Goal: Find specific page/section: Find specific page/section

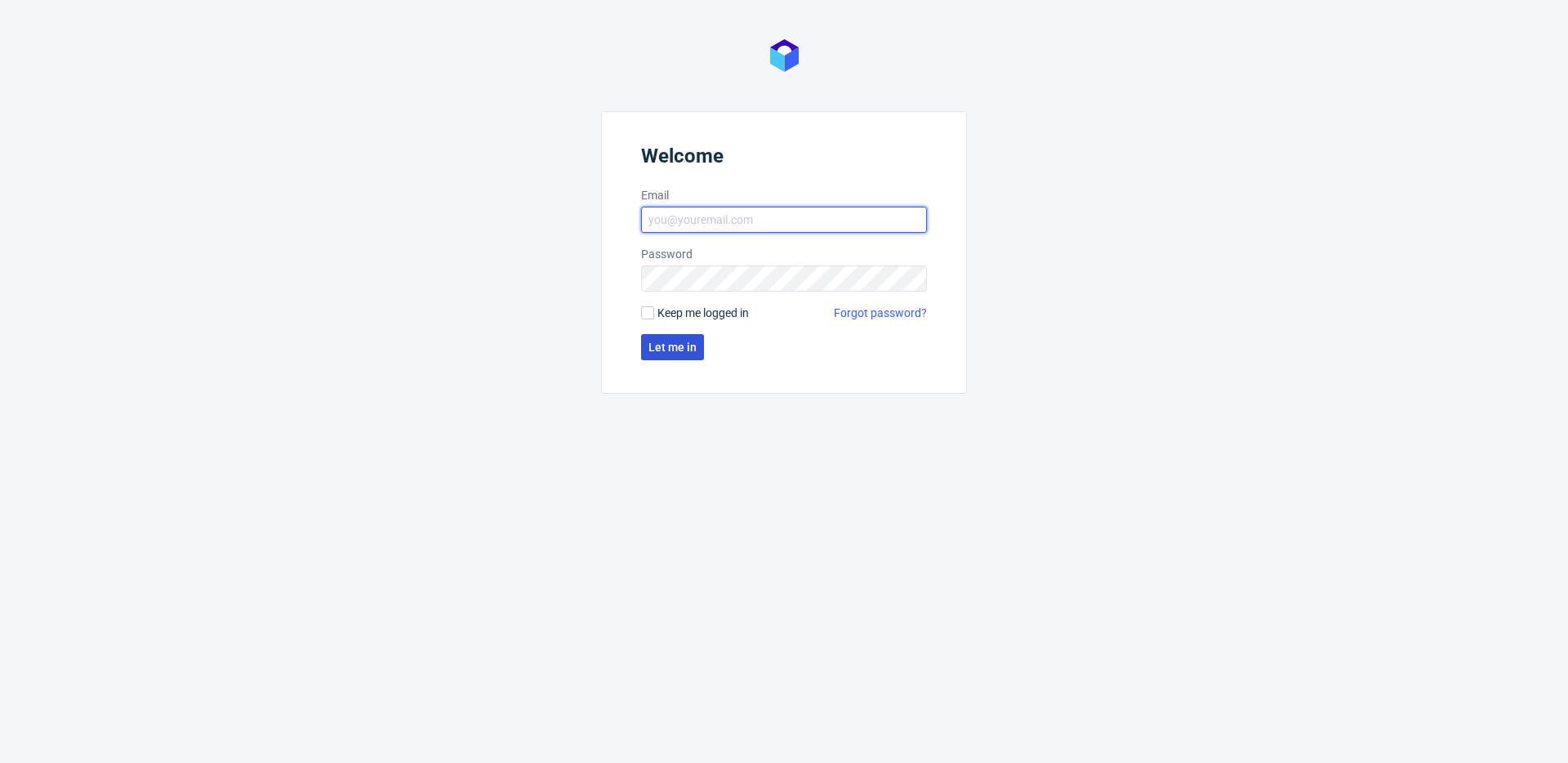
type input "[PERSON_NAME][EMAIL_ADDRESS][PERSON_NAME][DOMAIN_NAME]"
click at [685, 352] on span "Let me in" at bounding box center [673, 346] width 48 height 11
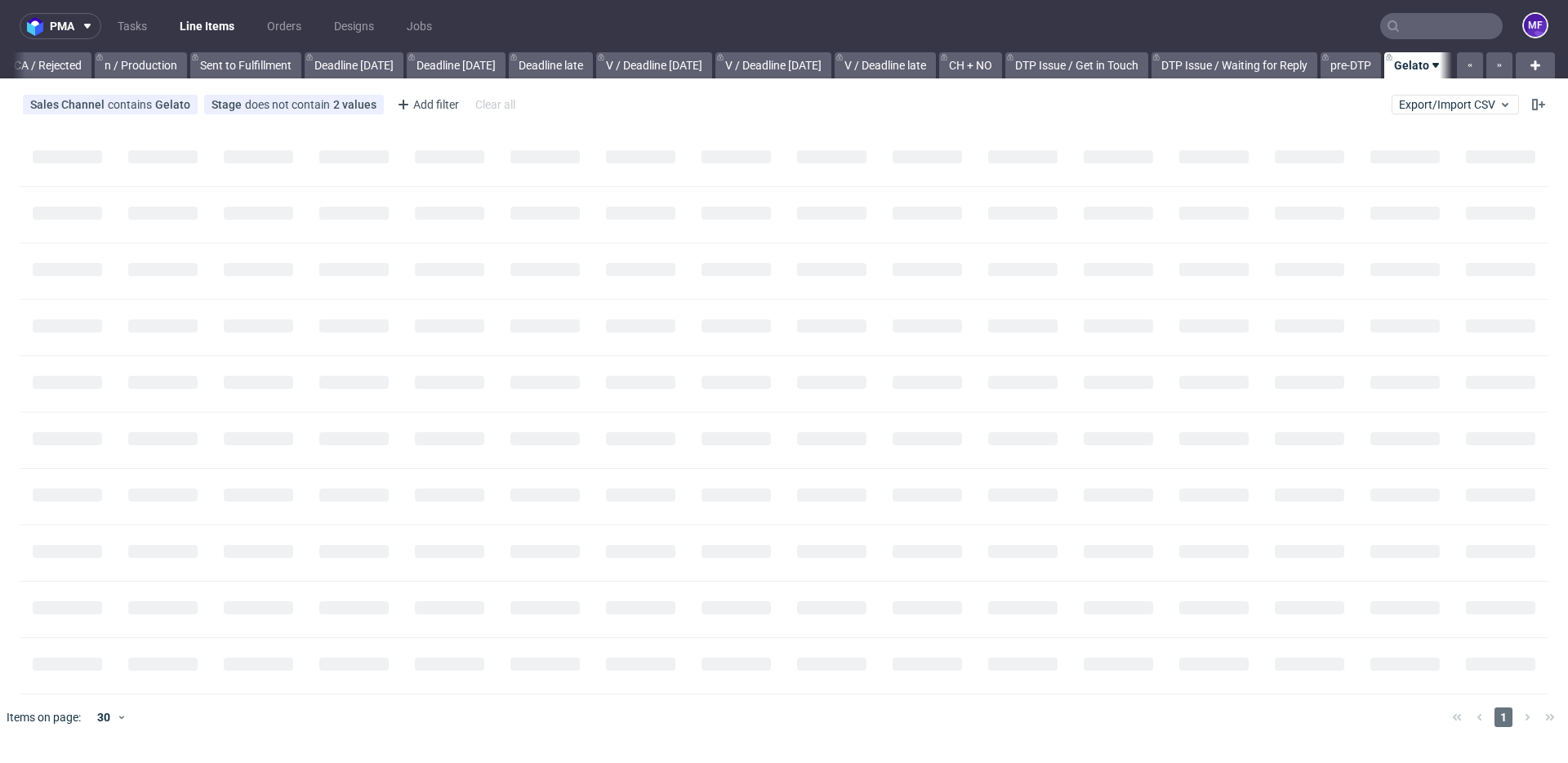
scroll to position [0, 1470]
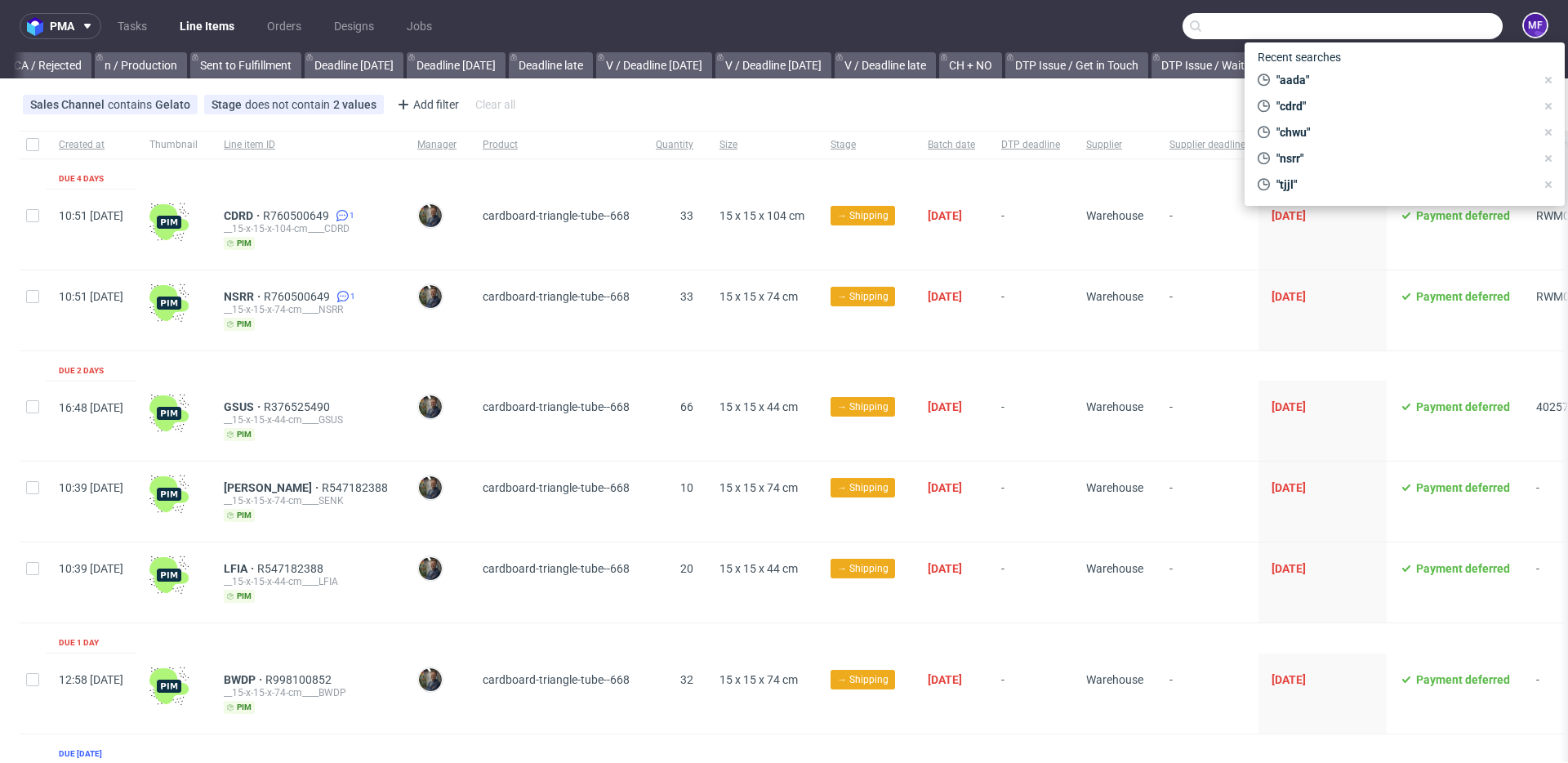
click at [1451, 20] on input "text" at bounding box center [1343, 26] width 320 height 26
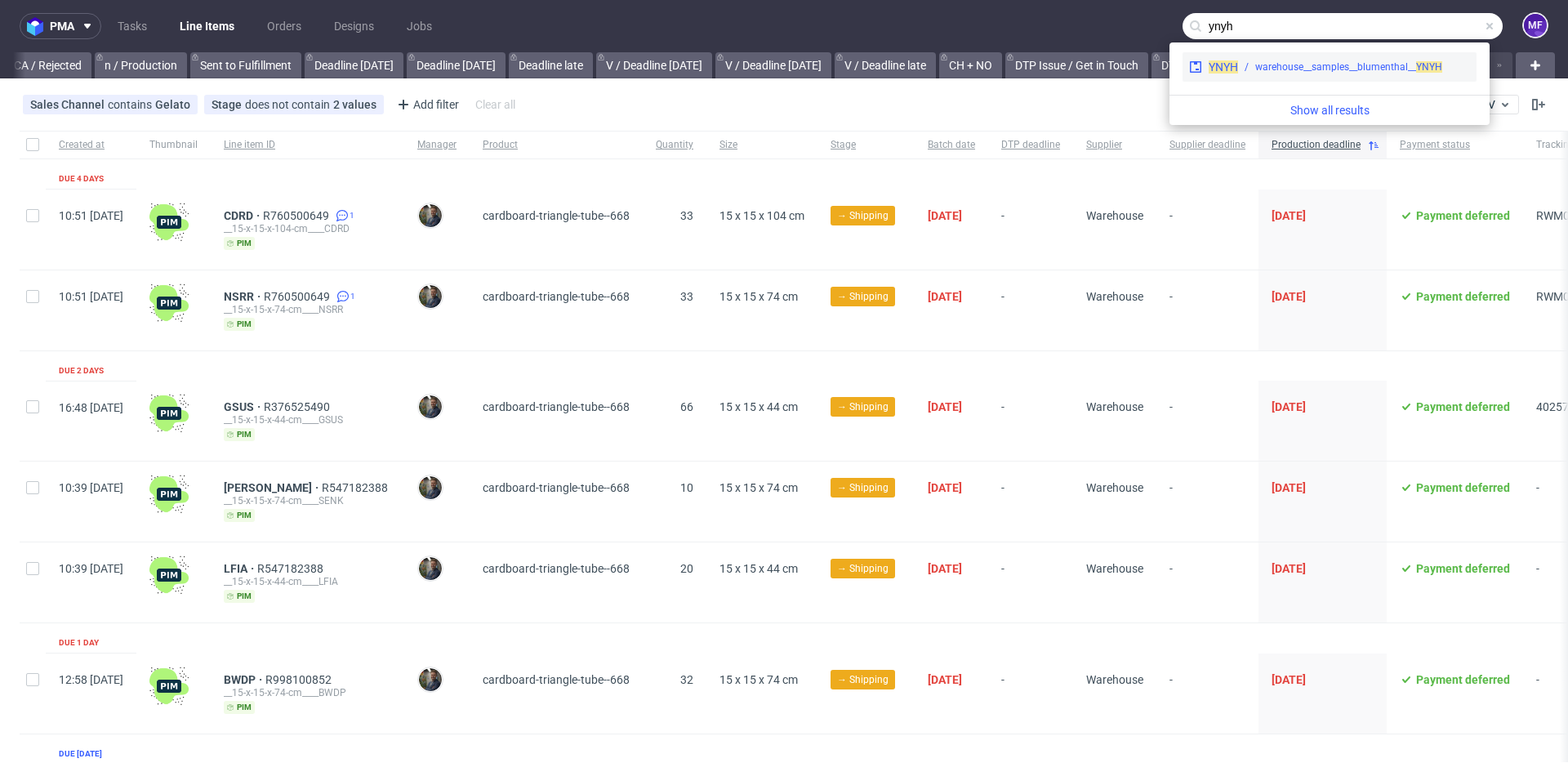
type input "ynyh"
click at [1350, 64] on div "warehouse__samples__blumenthal__ YNYH" at bounding box center [1349, 67] width 187 height 15
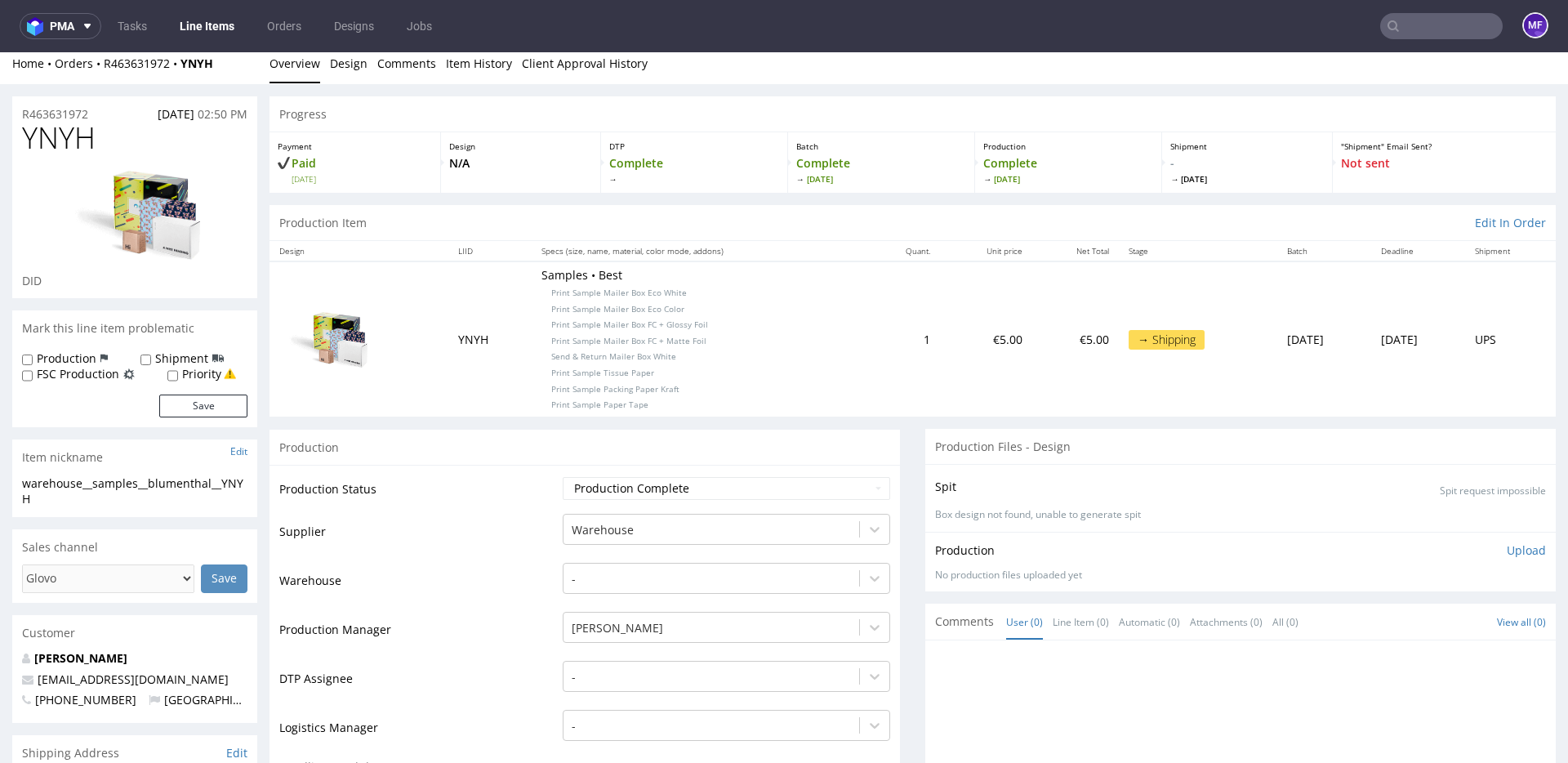
scroll to position [7, 0]
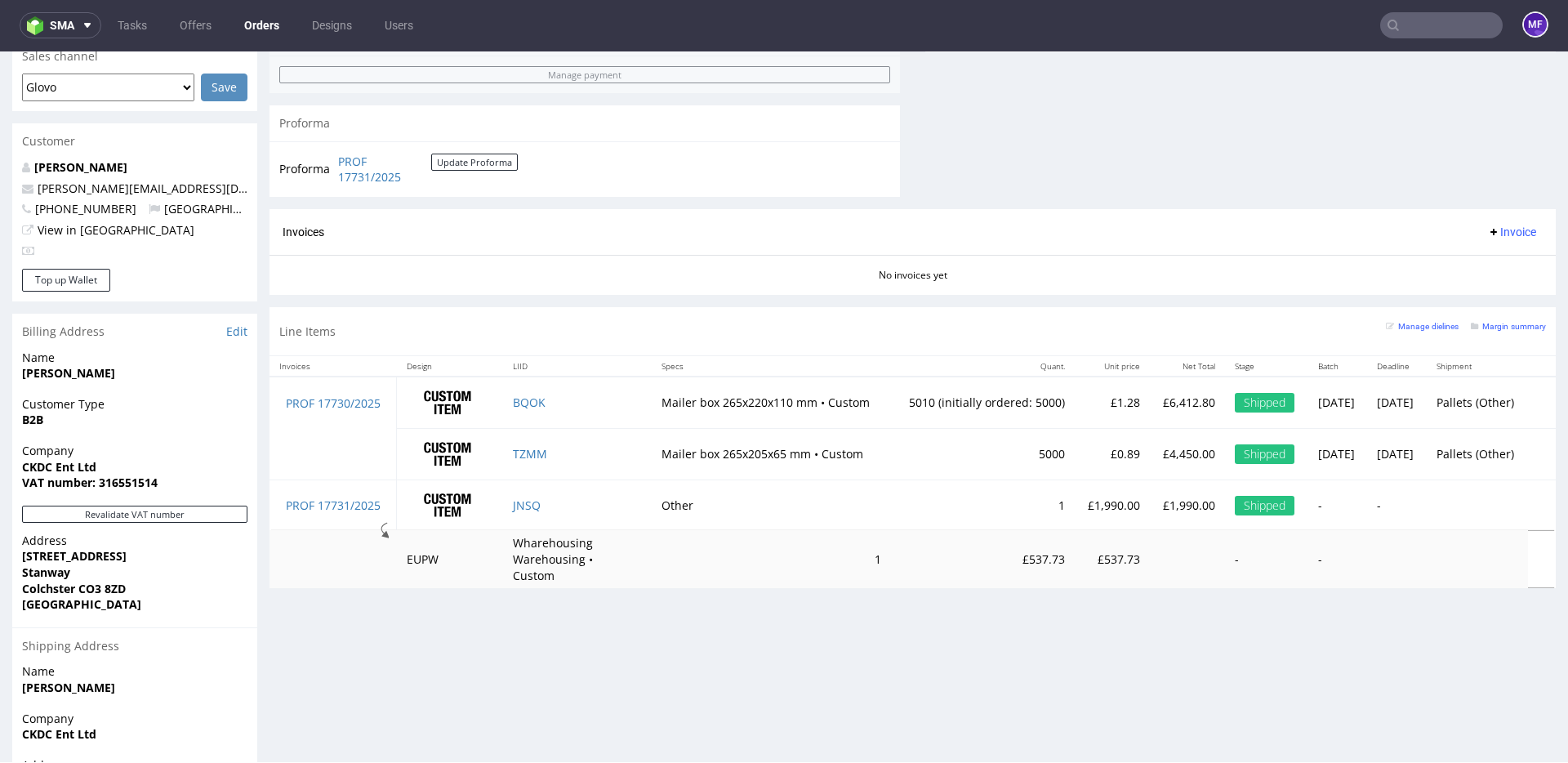
scroll to position [750, 0]
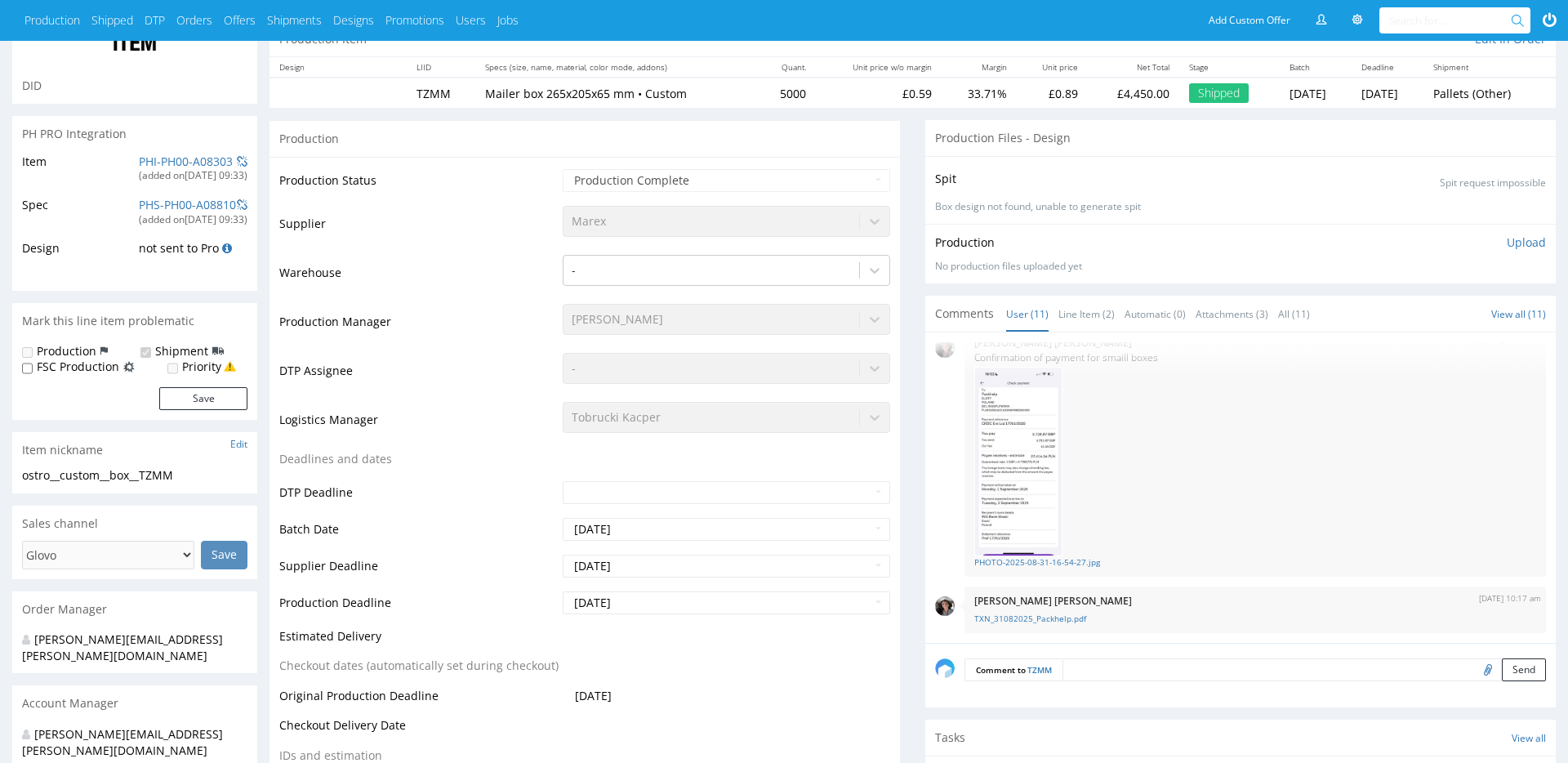
scroll to position [188, 0]
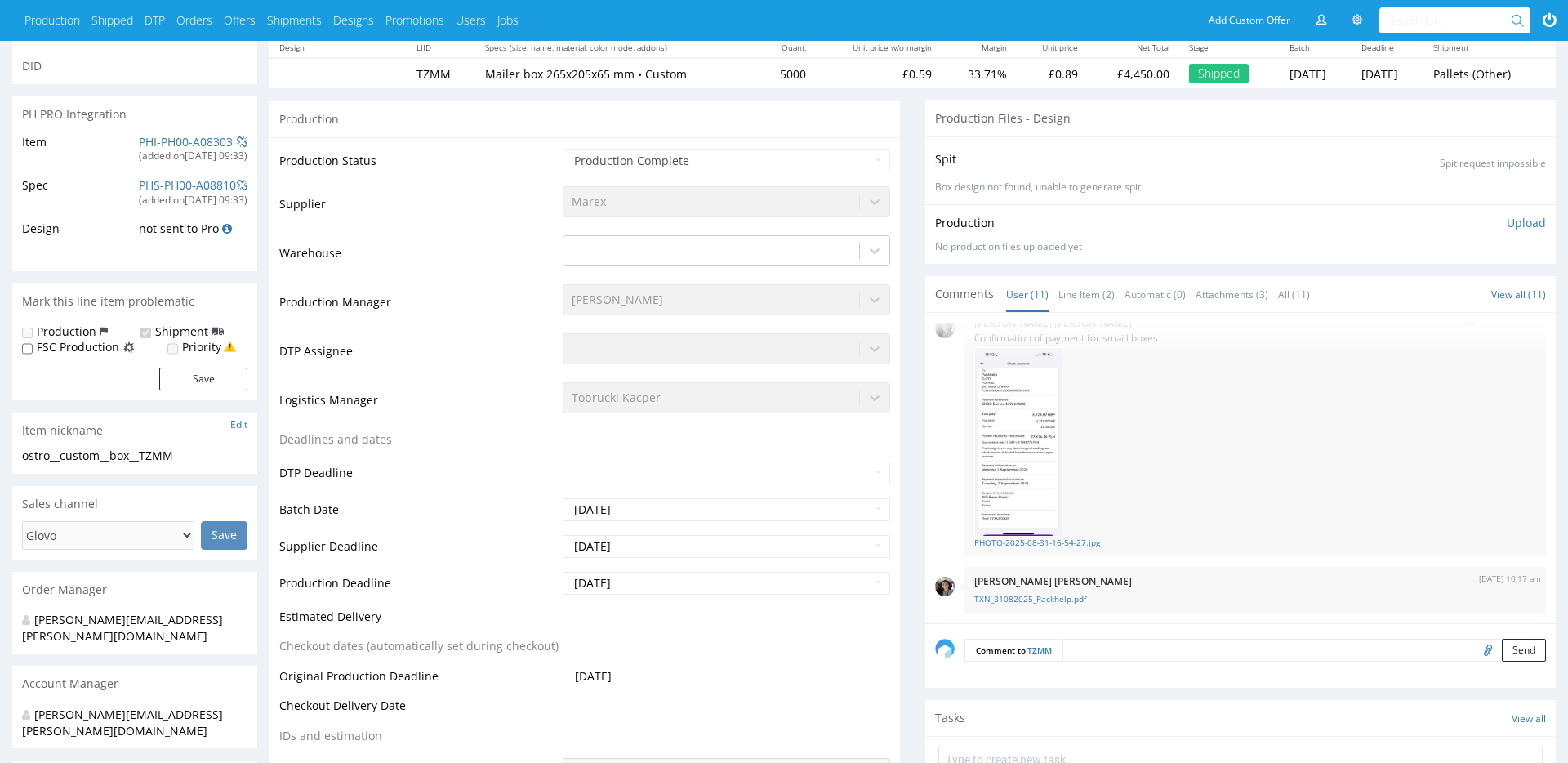
click at [1042, 457] on img at bounding box center [1018, 442] width 88 height 190
click at [1036, 457] on img at bounding box center [1018, 442] width 88 height 190
click at [1103, 301] on link "Line Item (2)" at bounding box center [1086, 294] width 56 height 36
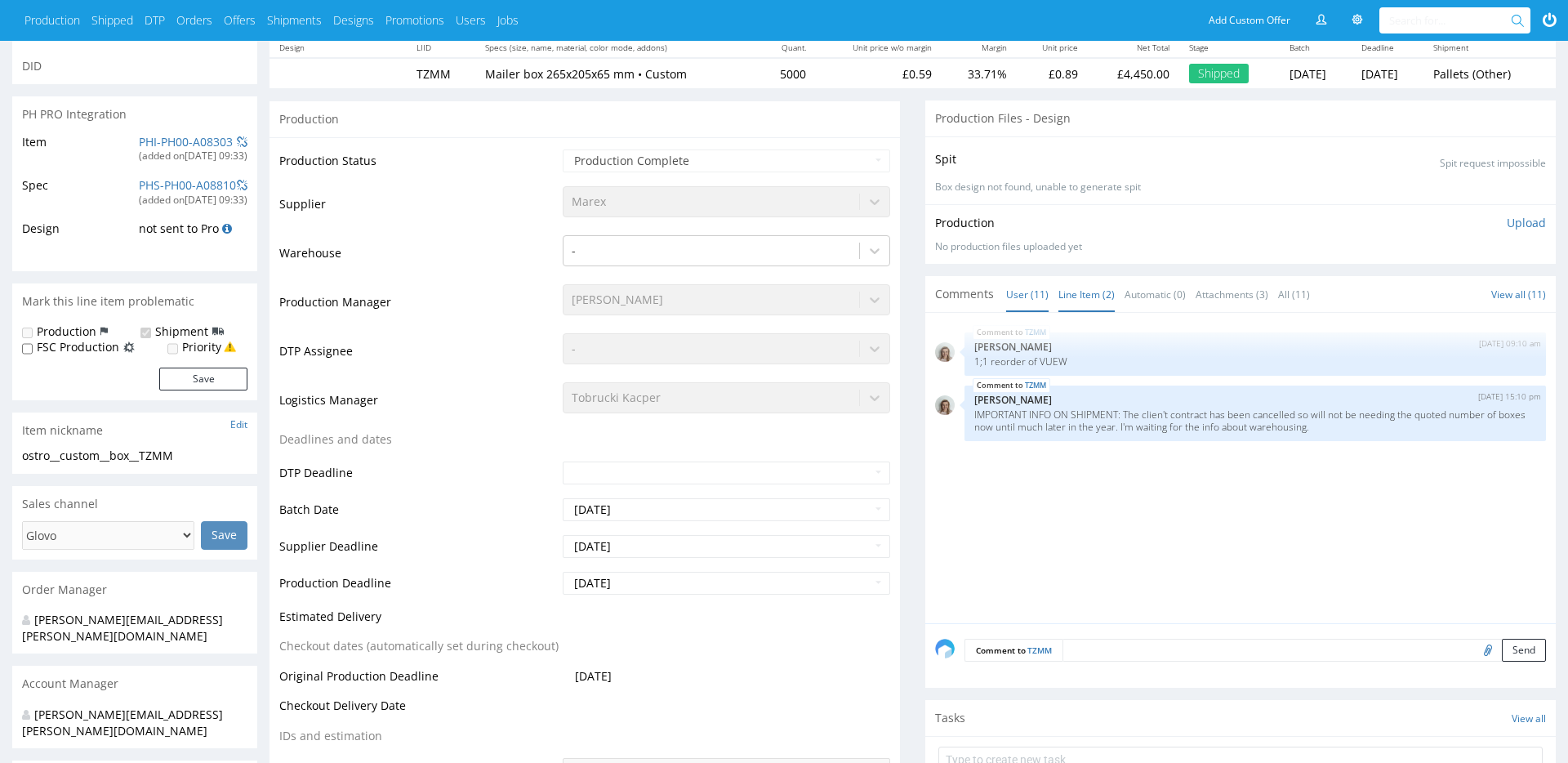
click at [1041, 299] on link "User (11)" at bounding box center [1027, 294] width 42 height 36
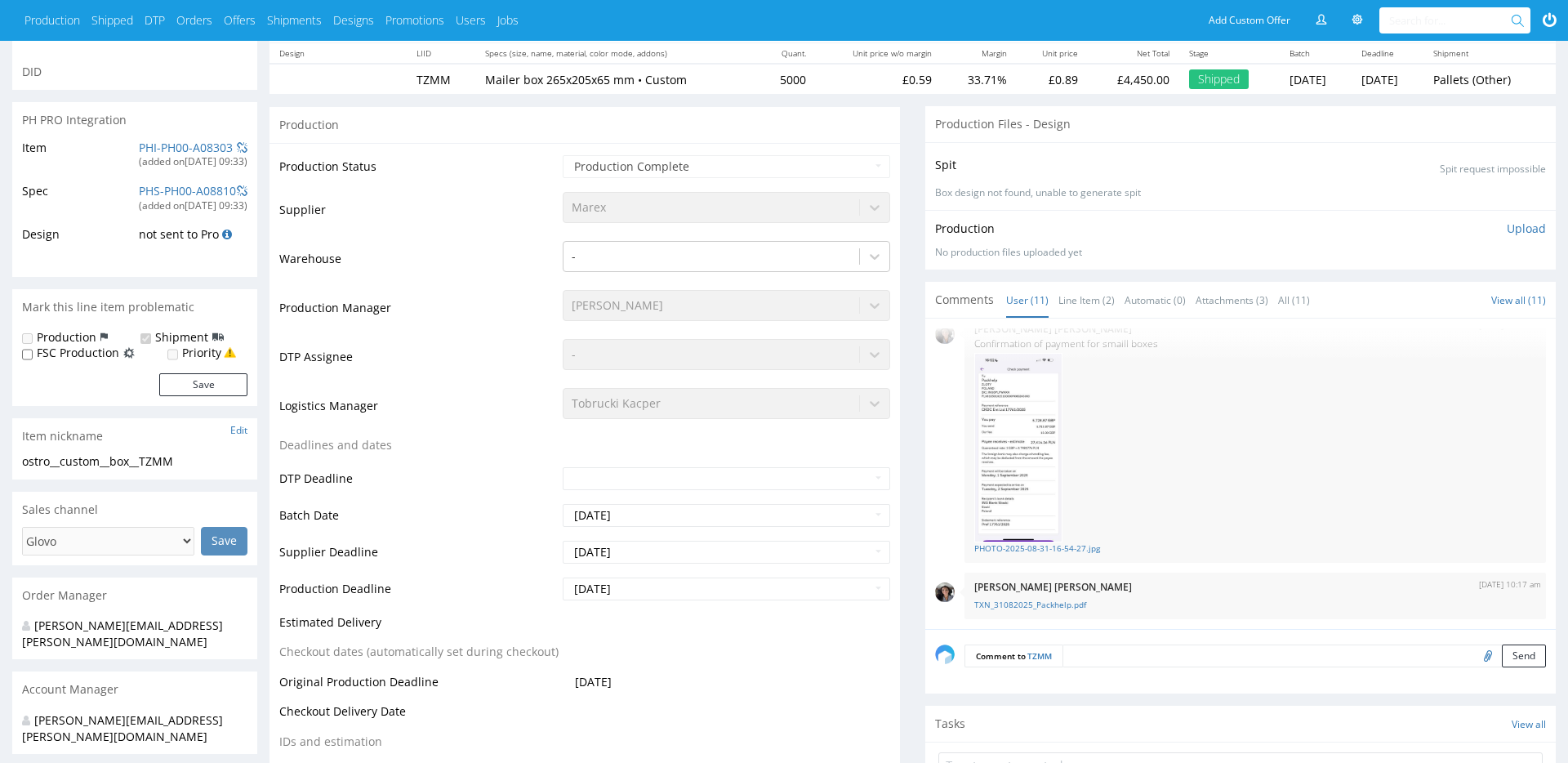
click at [658, 438] on table "Production Status Waiting for Artwork Waiting for Diecut Waiting for Mockup Wai…" at bounding box center [584, 533] width 610 height 760
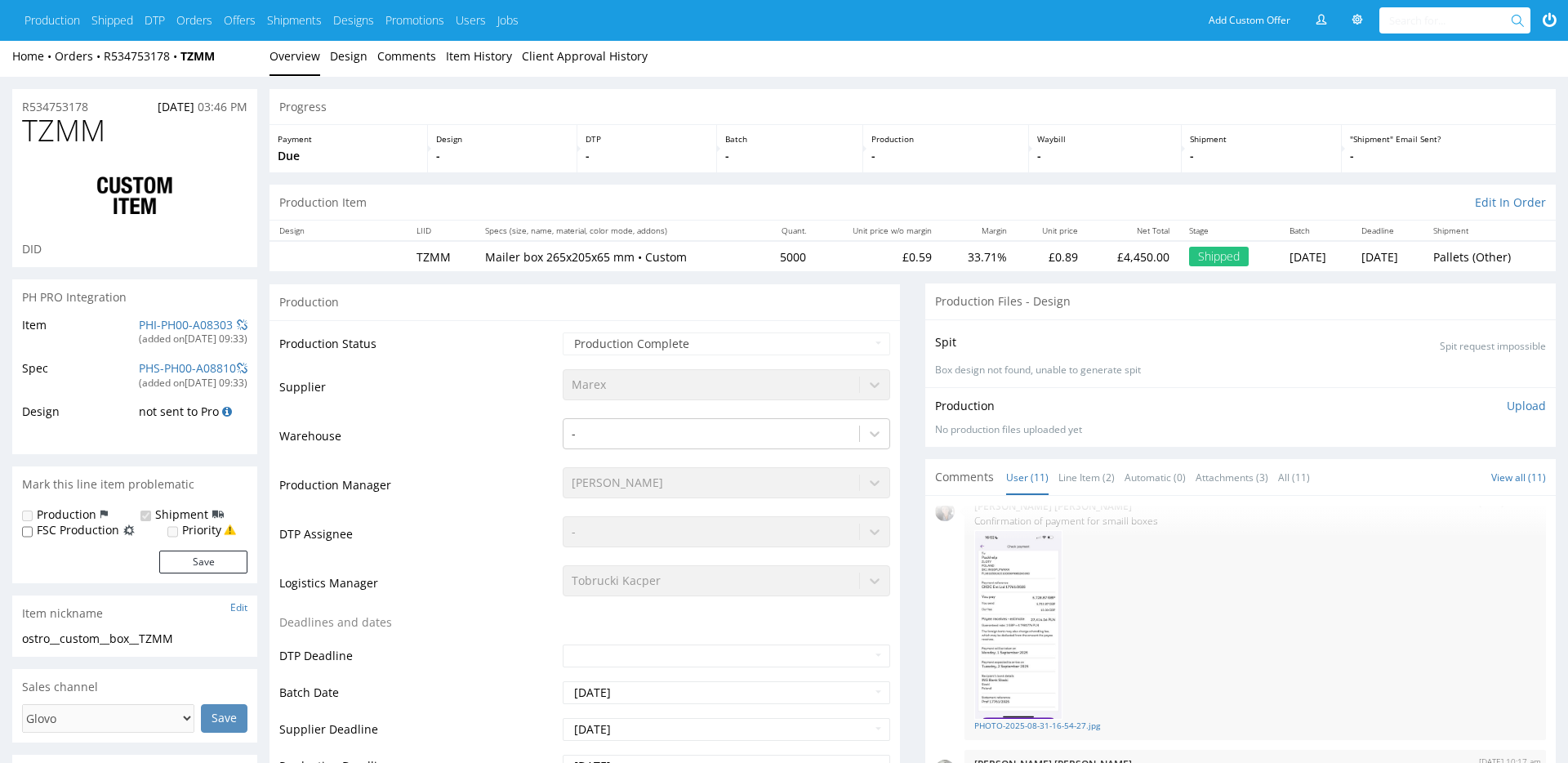
scroll to position [7, 0]
drag, startPoint x: 215, startPoint y: 59, endPoint x: 110, endPoint y: 58, distance: 105.0
click at [103, 58] on div "Home Orders R534753178 TZMM" at bounding box center [134, 55] width 245 height 16
drag, startPoint x: 220, startPoint y: 55, endPoint x: 100, endPoint y: 60, distance: 120.1
click at [100, 60] on div "Home Orders R534753178 TZMM" at bounding box center [134, 55] width 245 height 16
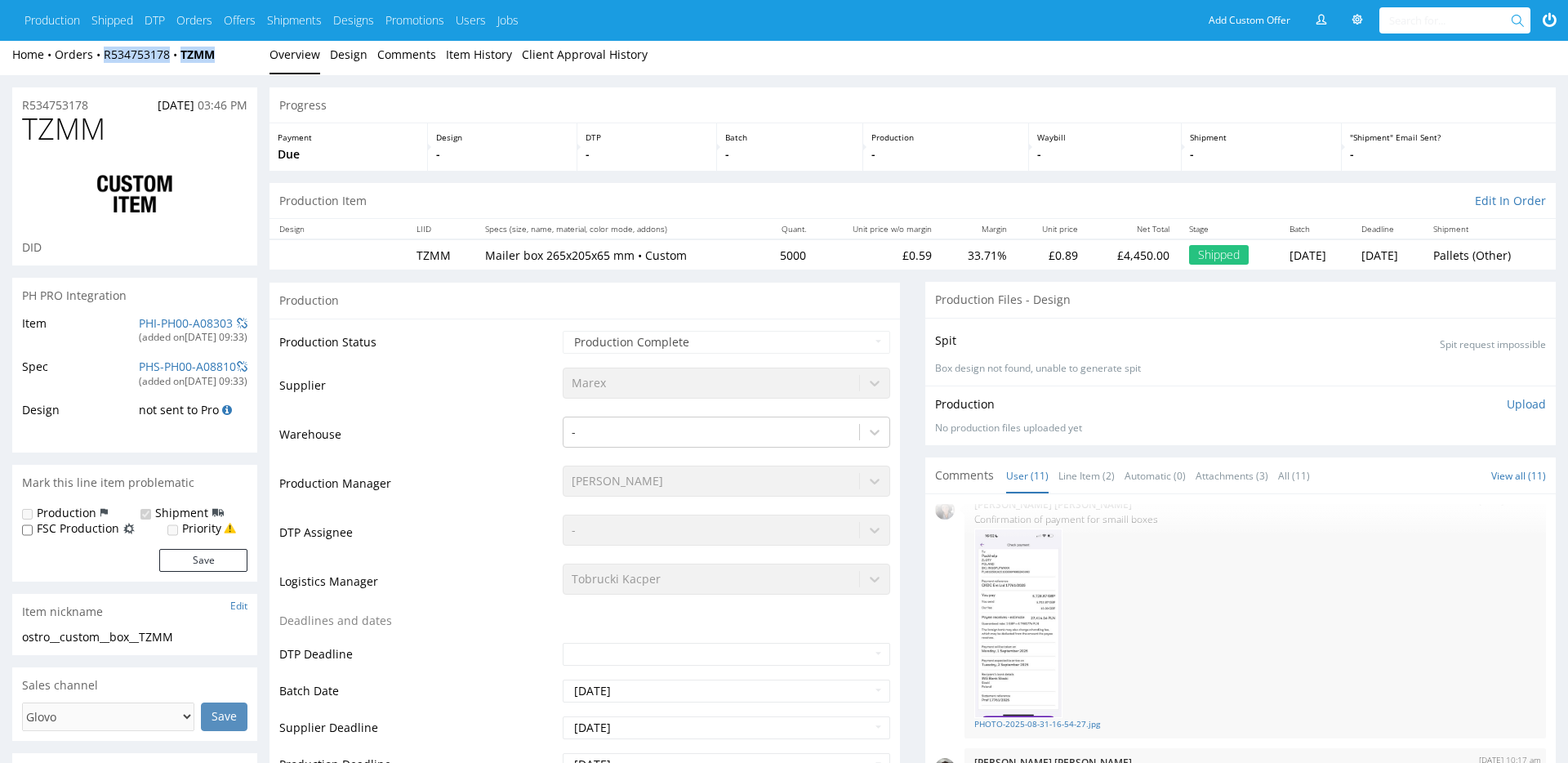
copy div "R534753178 TZMM"
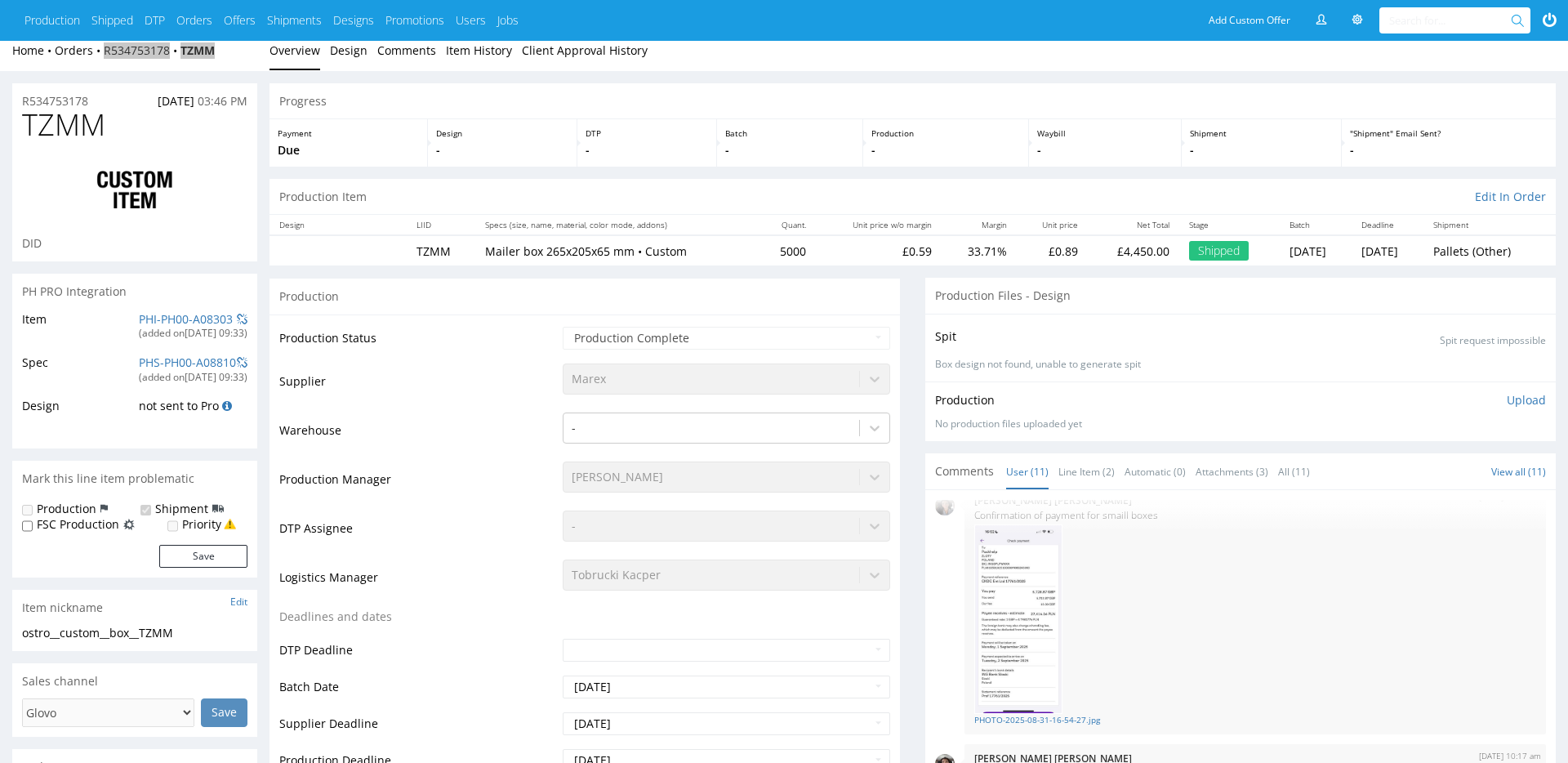
scroll to position [11, 0]
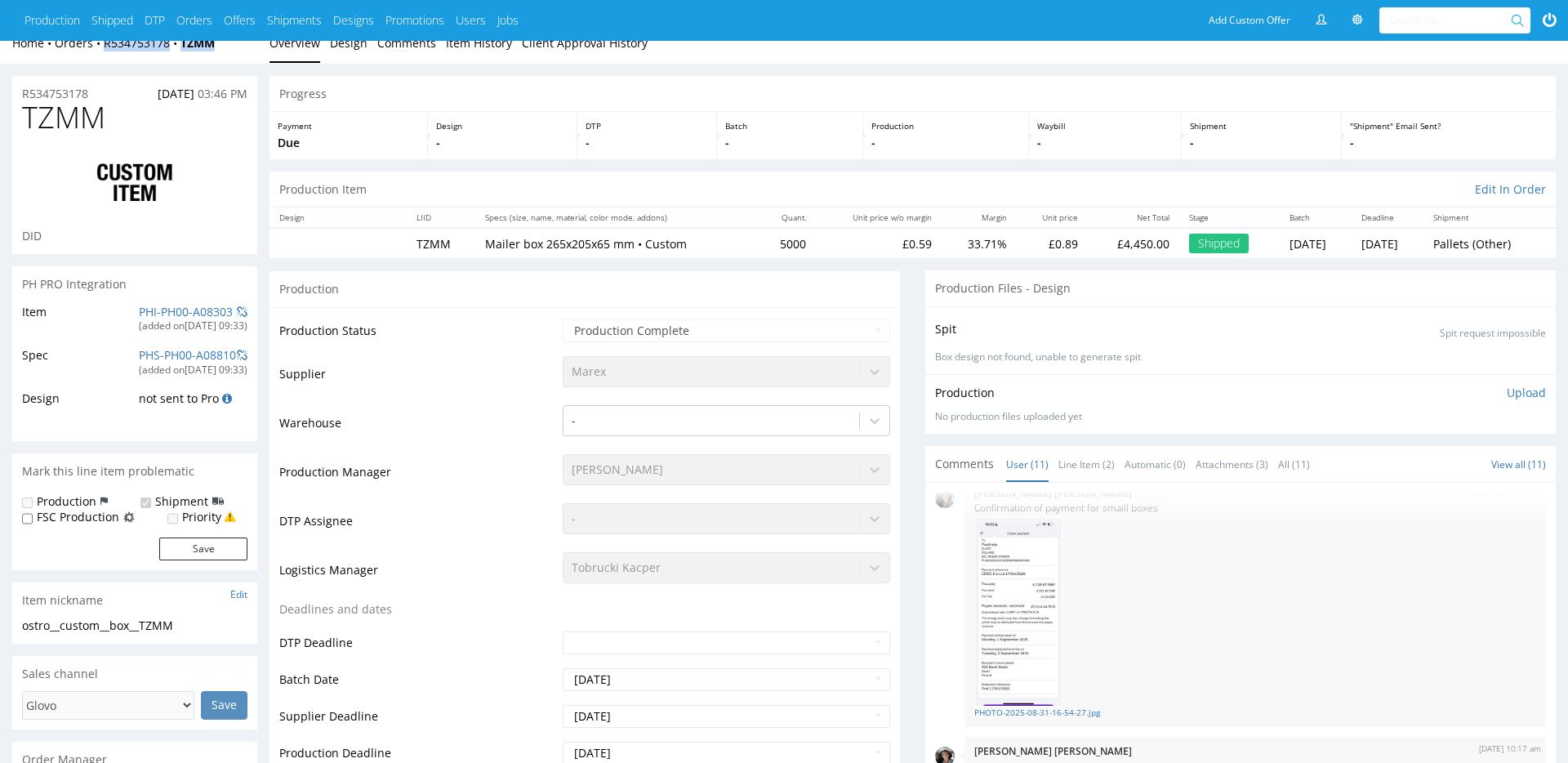
click at [241, 49] on div "Home Orders R534753178 TZMM" at bounding box center [134, 43] width 245 height 16
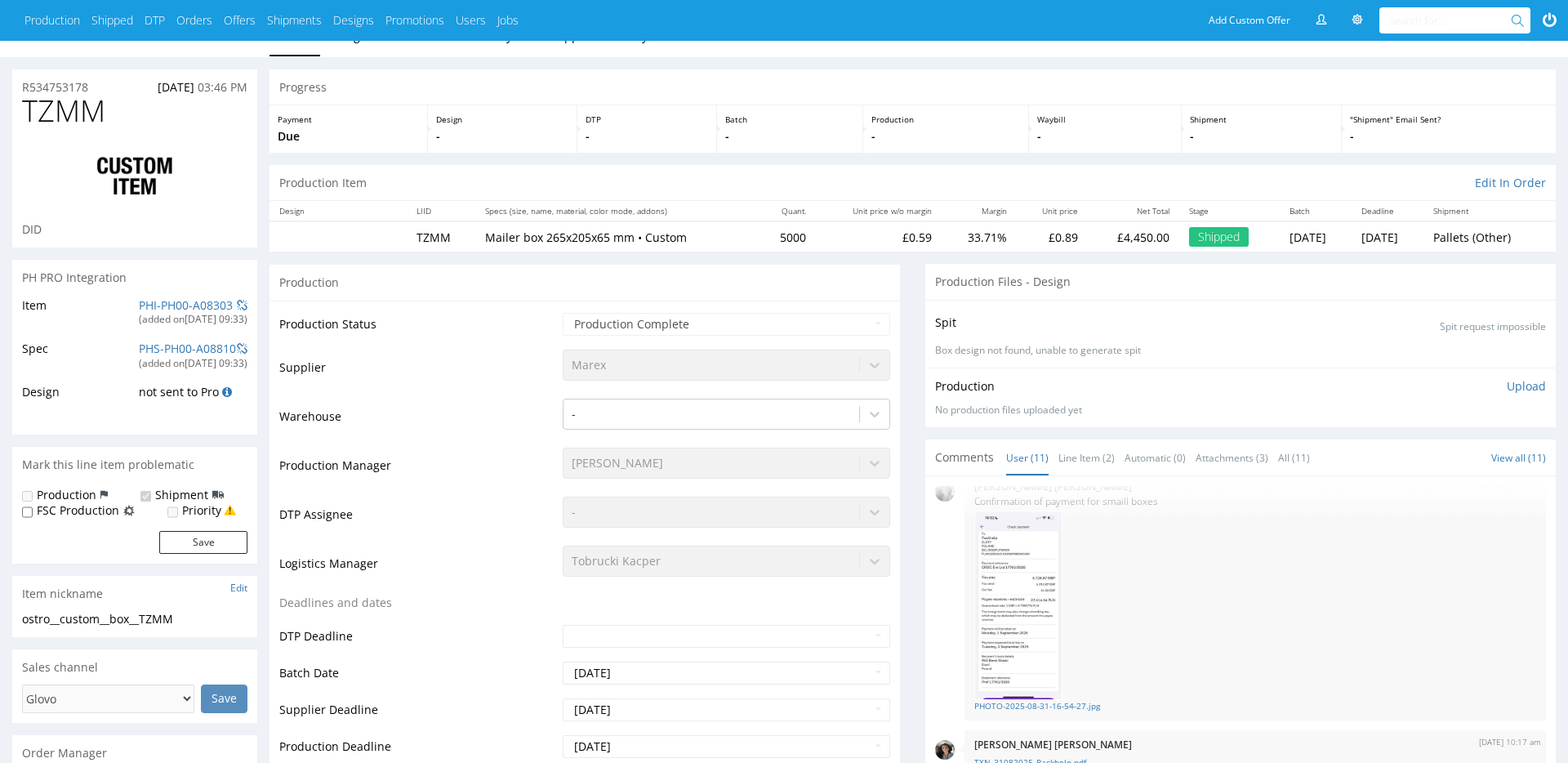
scroll to position [0, 0]
